Goal: Navigation & Orientation: Find specific page/section

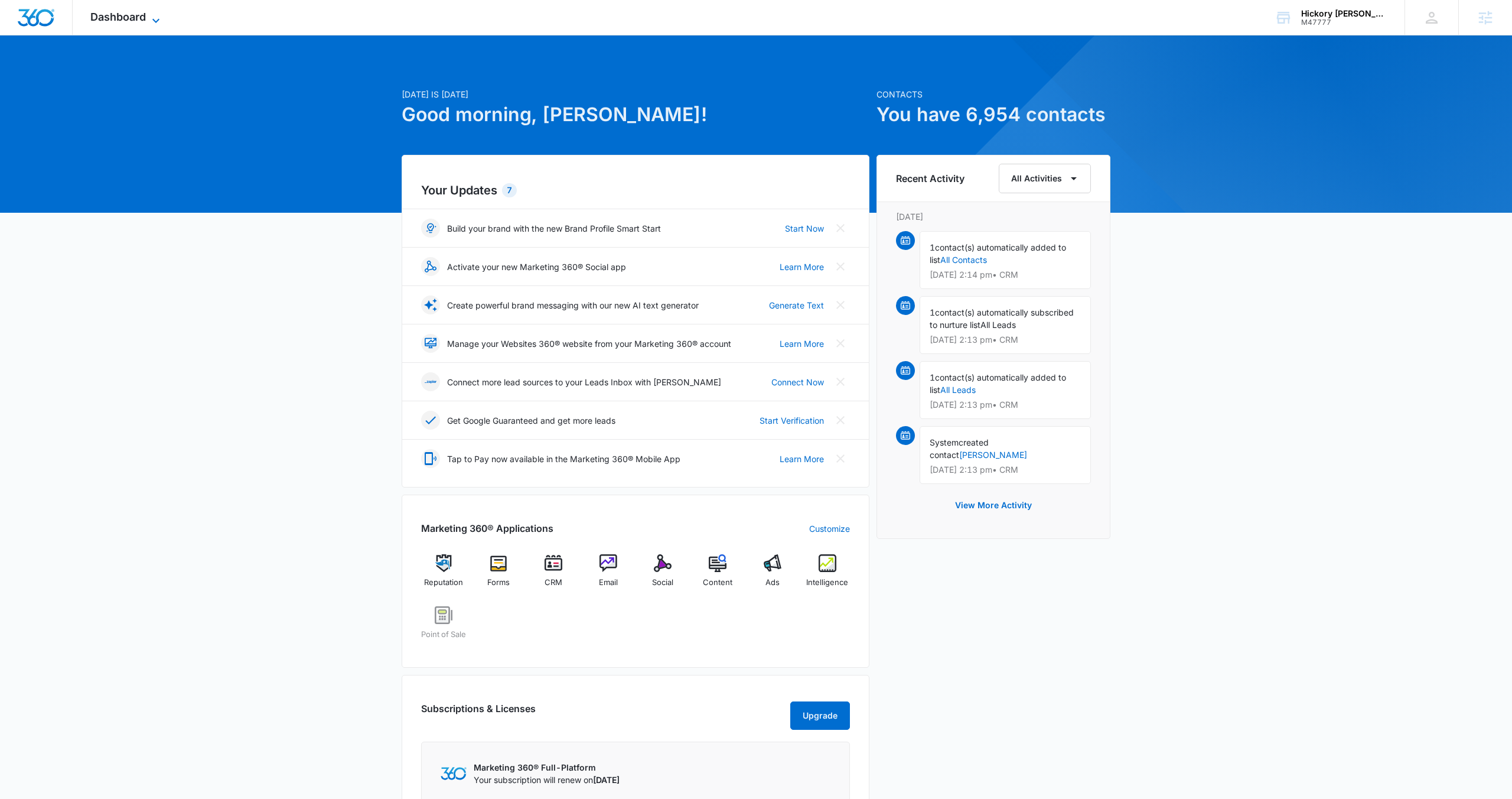
click at [158, 20] on icon at bounding box center [156, 20] width 14 height 14
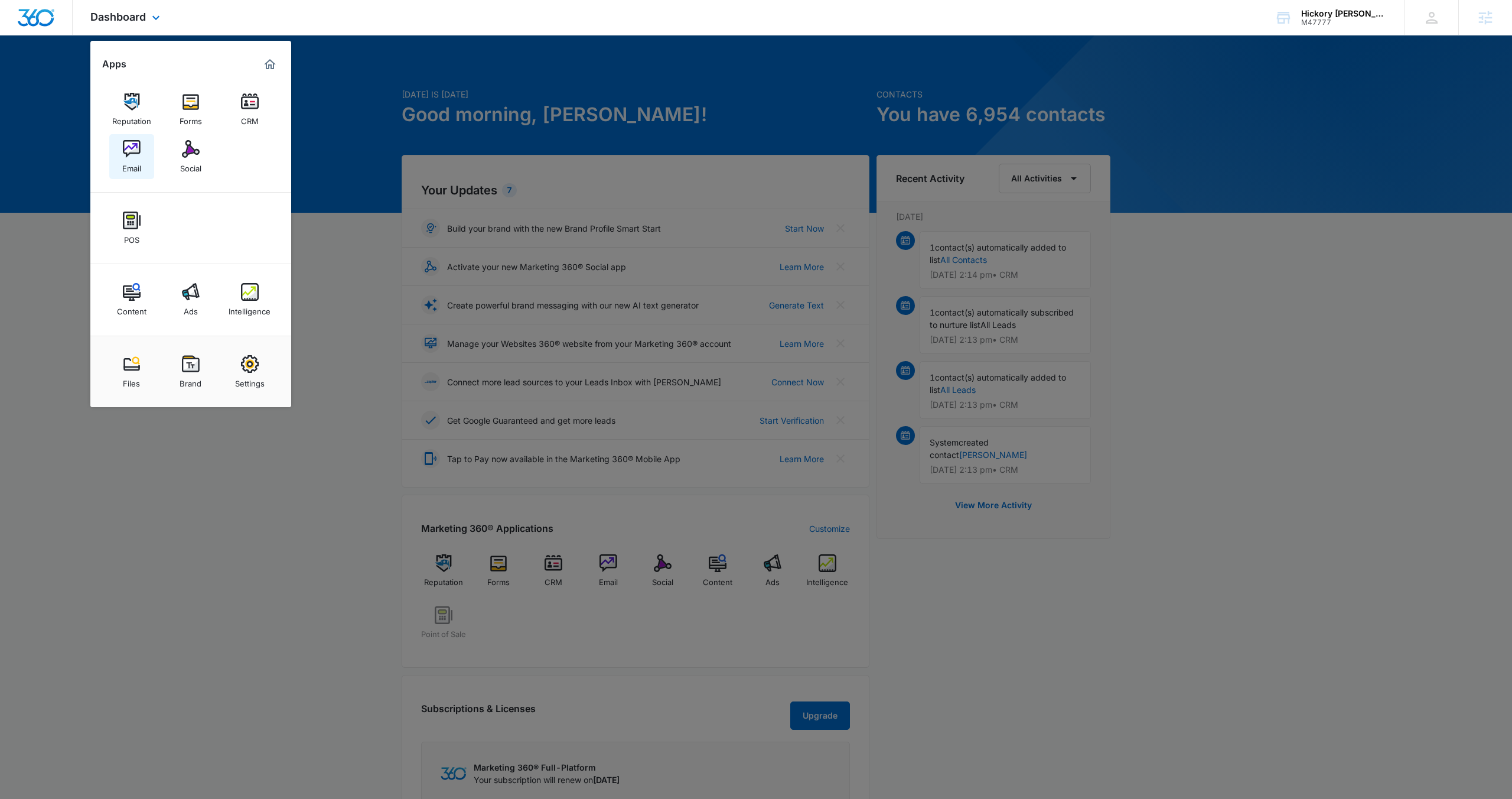
click at [130, 157] on img at bounding box center [131, 148] width 18 height 18
